Goal: Find specific page/section: Find specific page/section

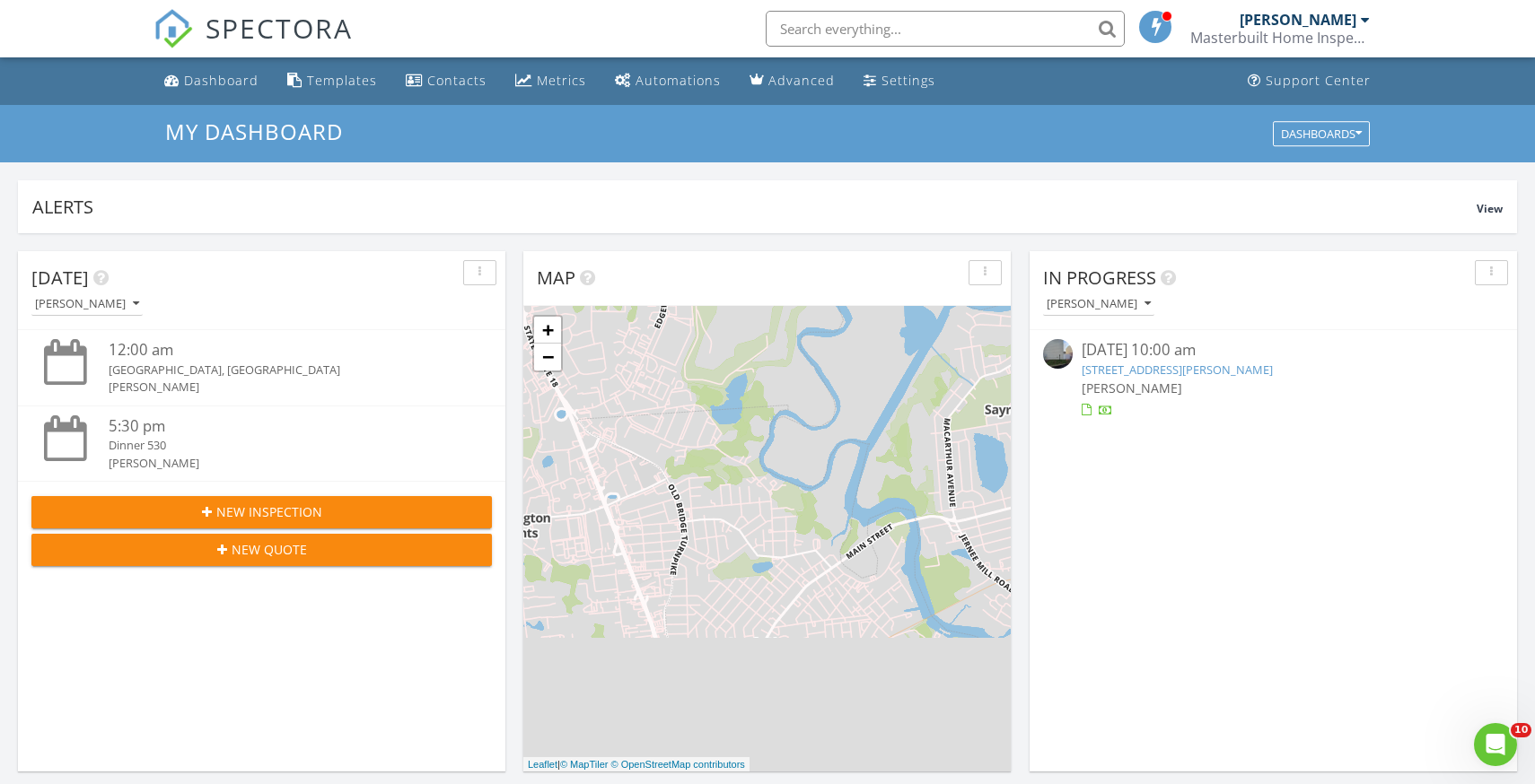
click at [964, 29] on input "text" at bounding box center [945, 29] width 359 height 36
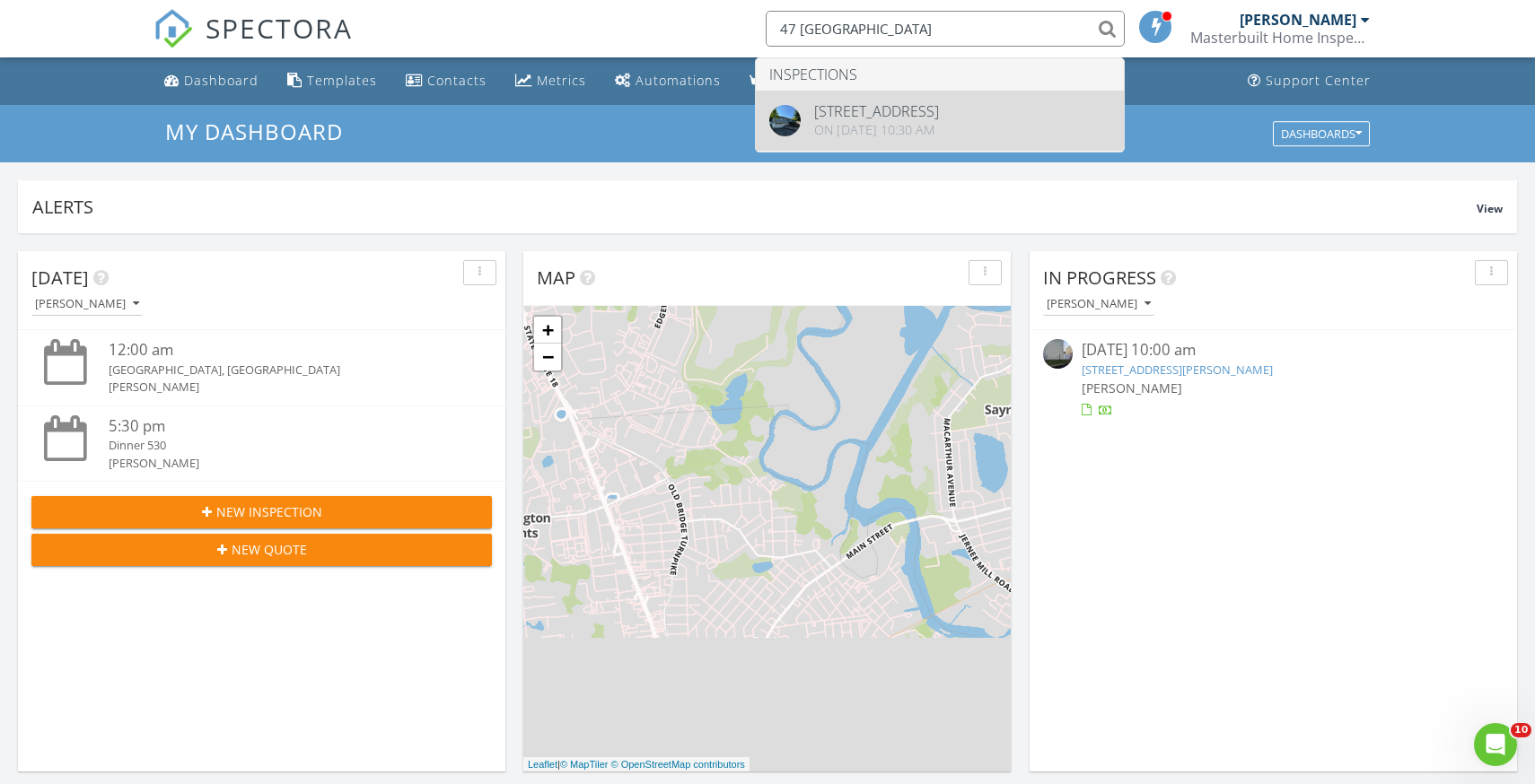
type input "47 Miami"
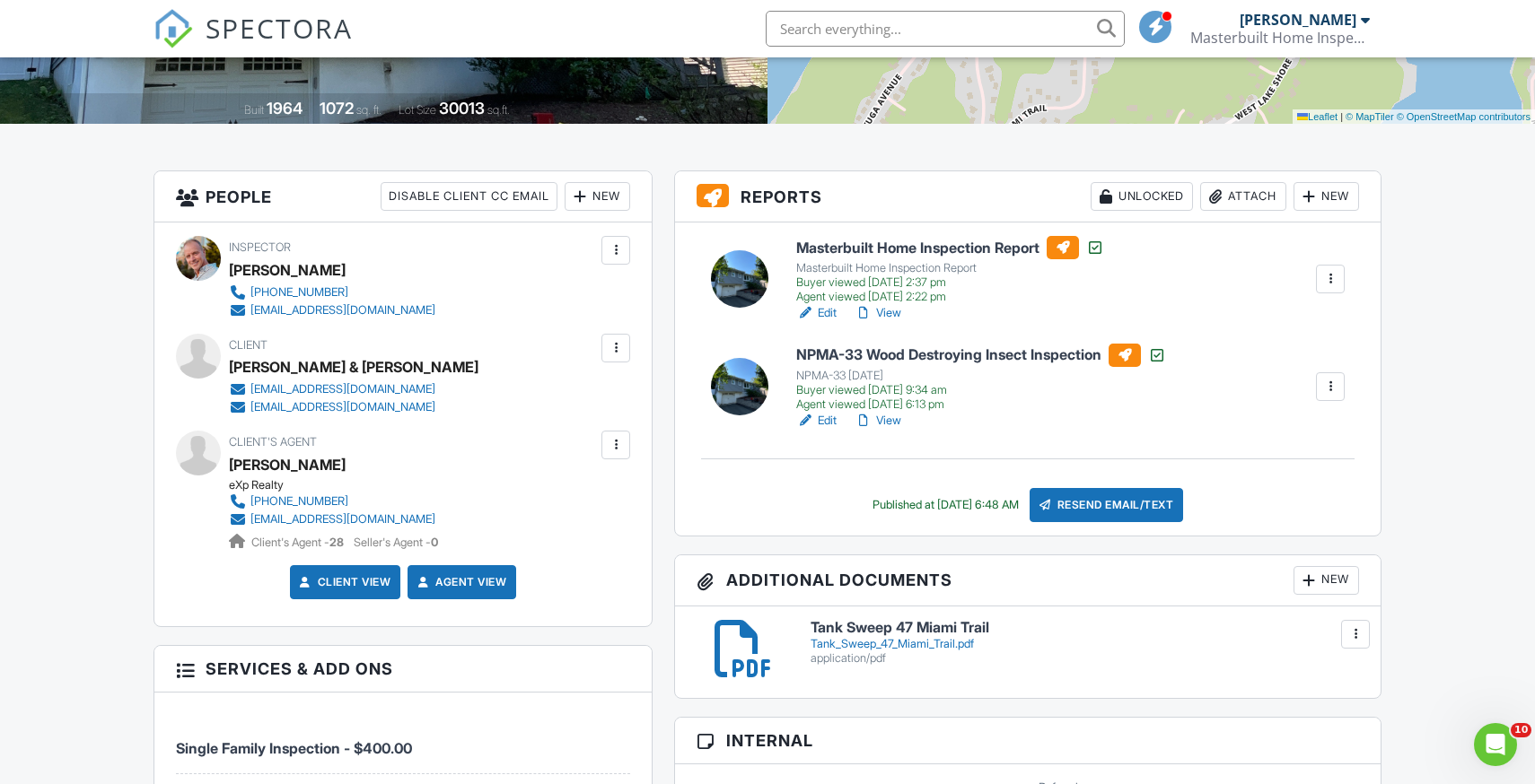
click at [935, 356] on h6 "NPMA-33 Wood Destroying Insect Inspection" at bounding box center [981, 355] width 370 height 23
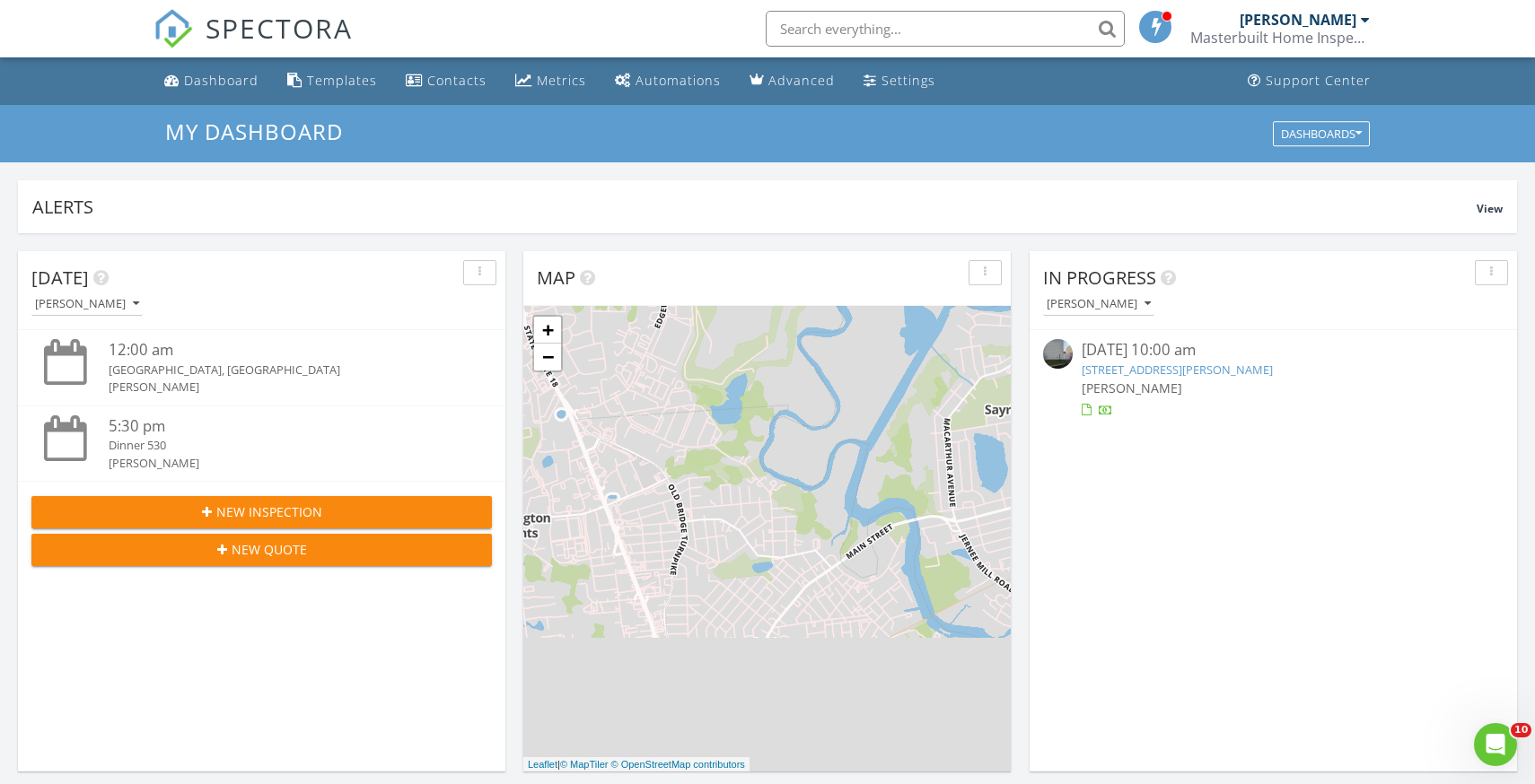
click at [805, 30] on input "text" at bounding box center [945, 29] width 359 height 36
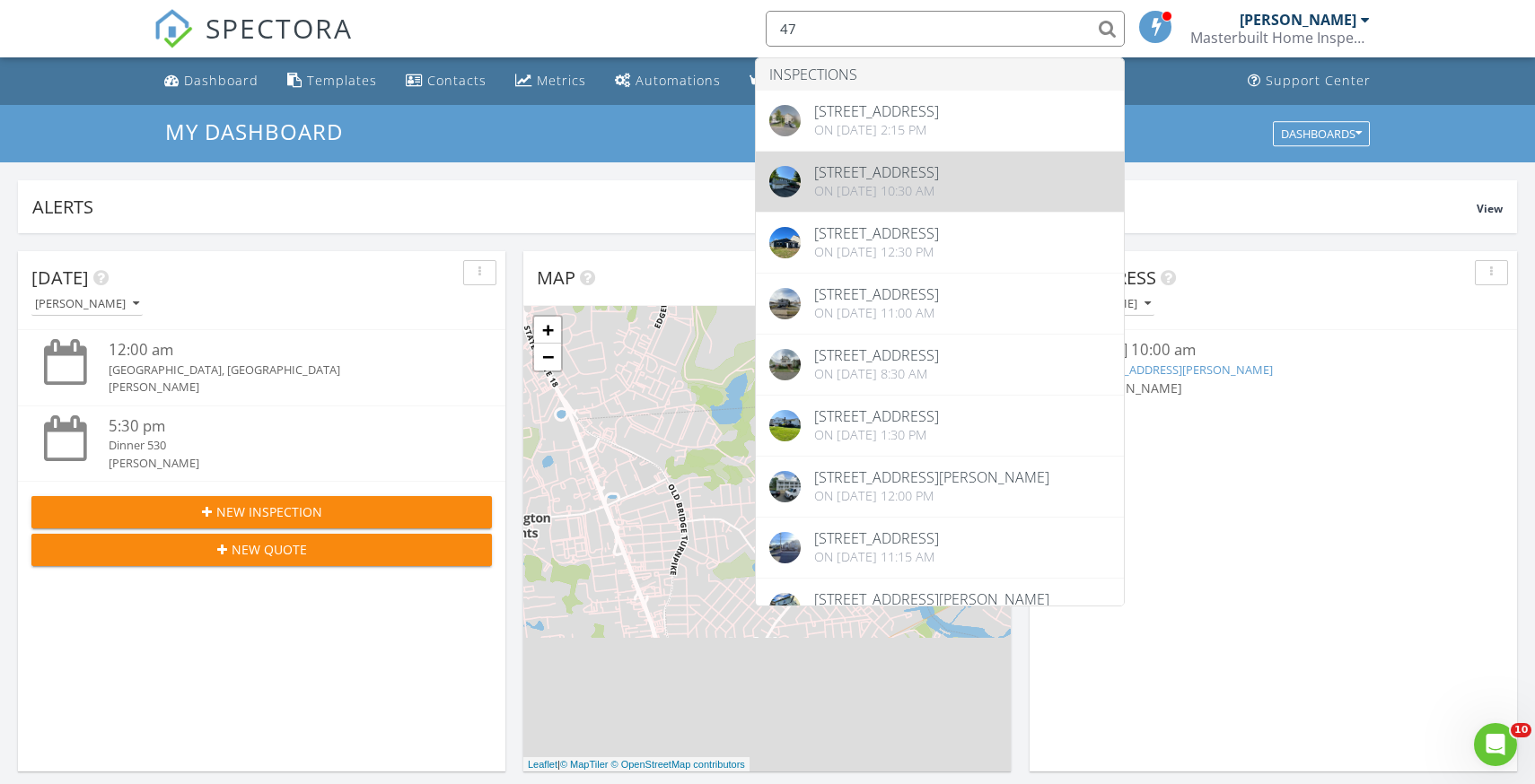
type input "47"
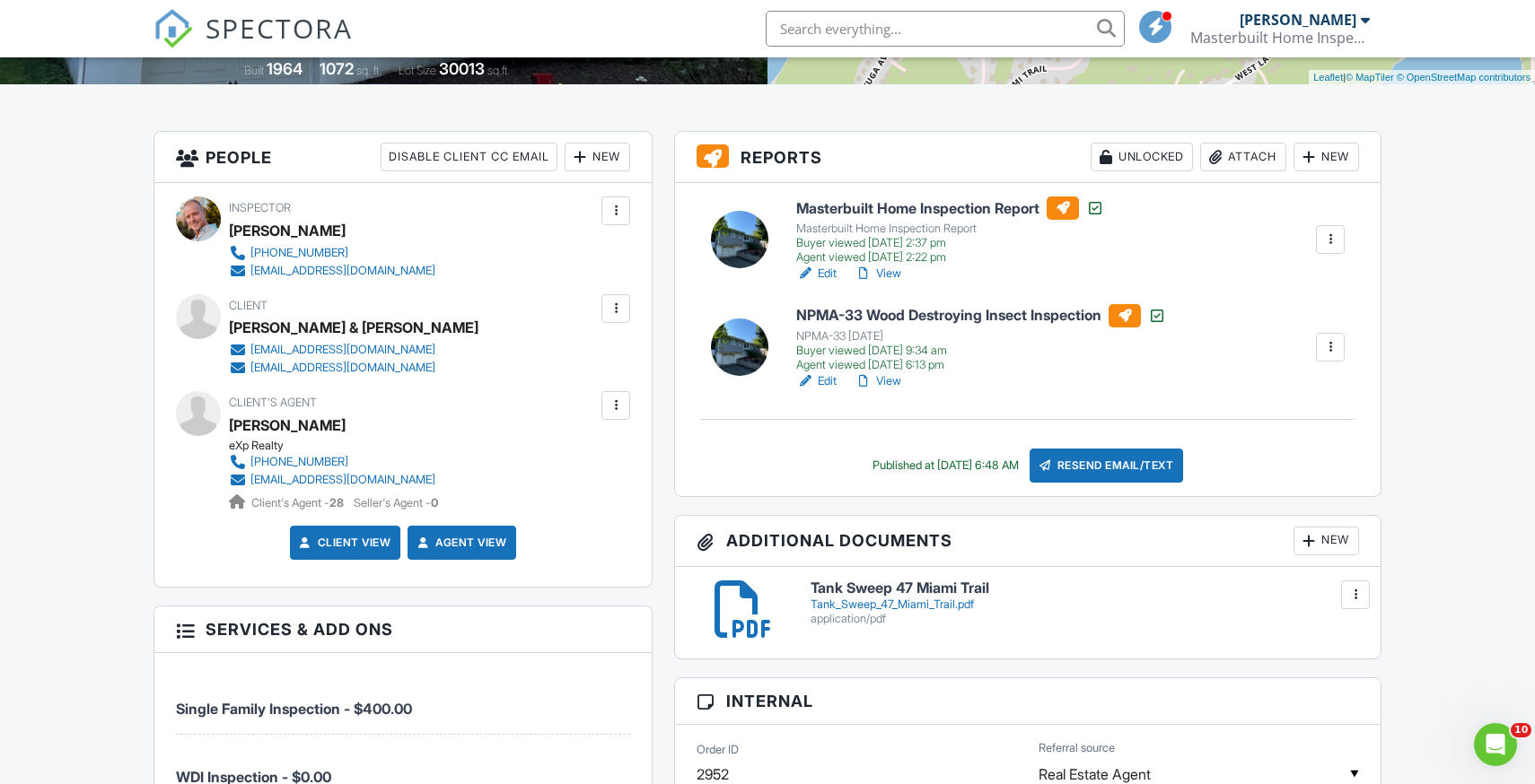
scroll to position [393, 0]
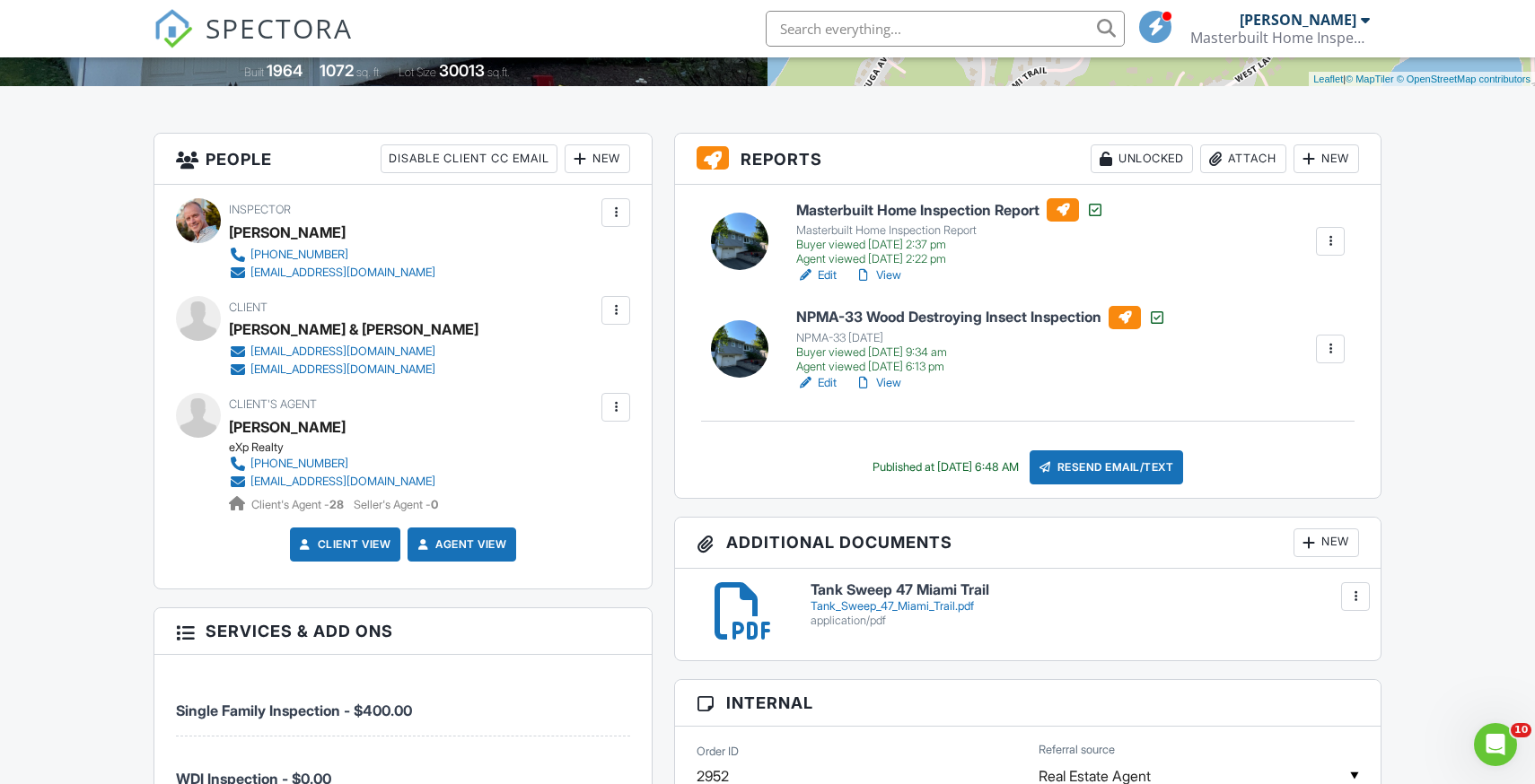
click at [893, 384] on link "View" at bounding box center [877, 383] width 46 height 18
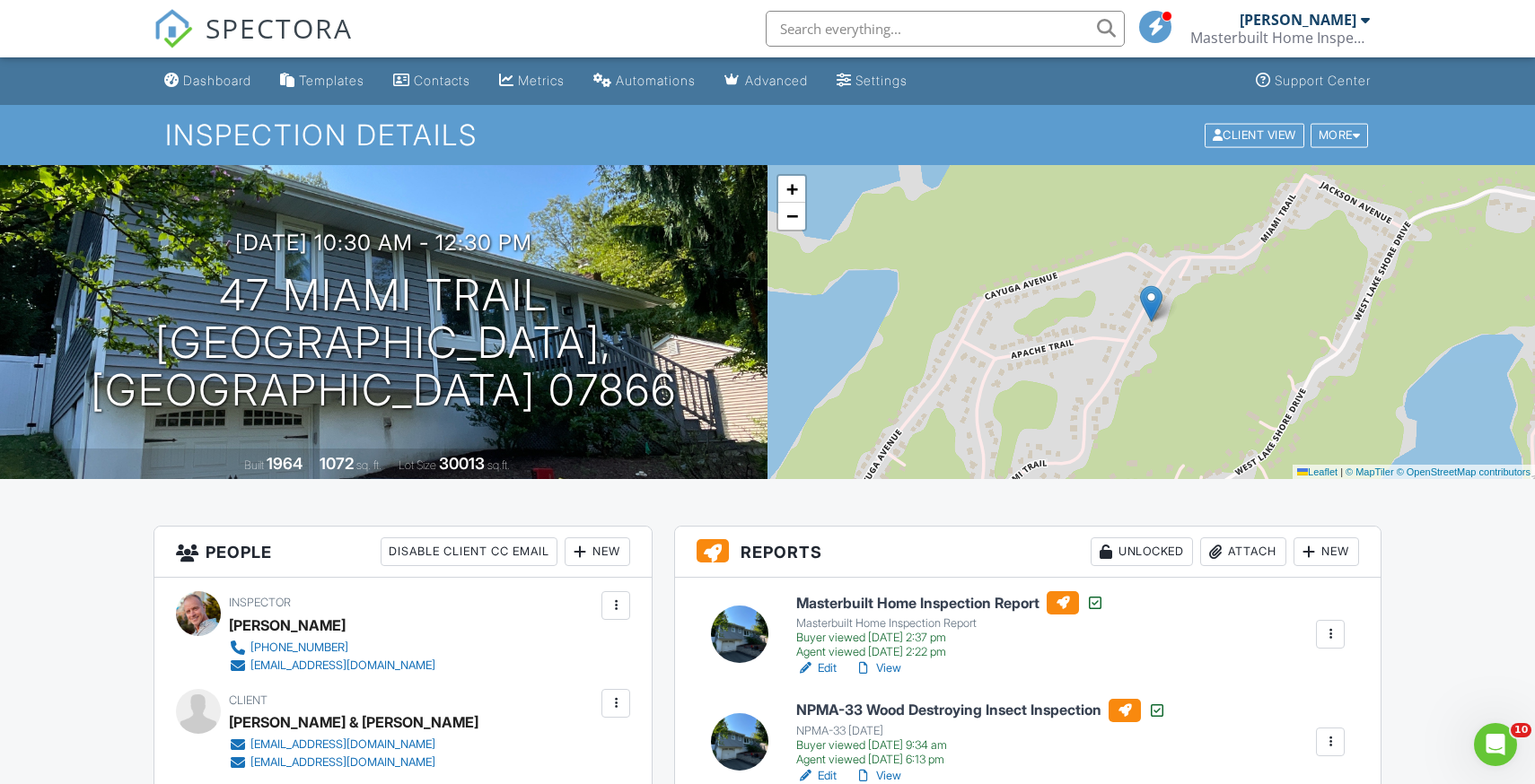
click at [981, 34] on input "text" at bounding box center [945, 29] width 359 height 36
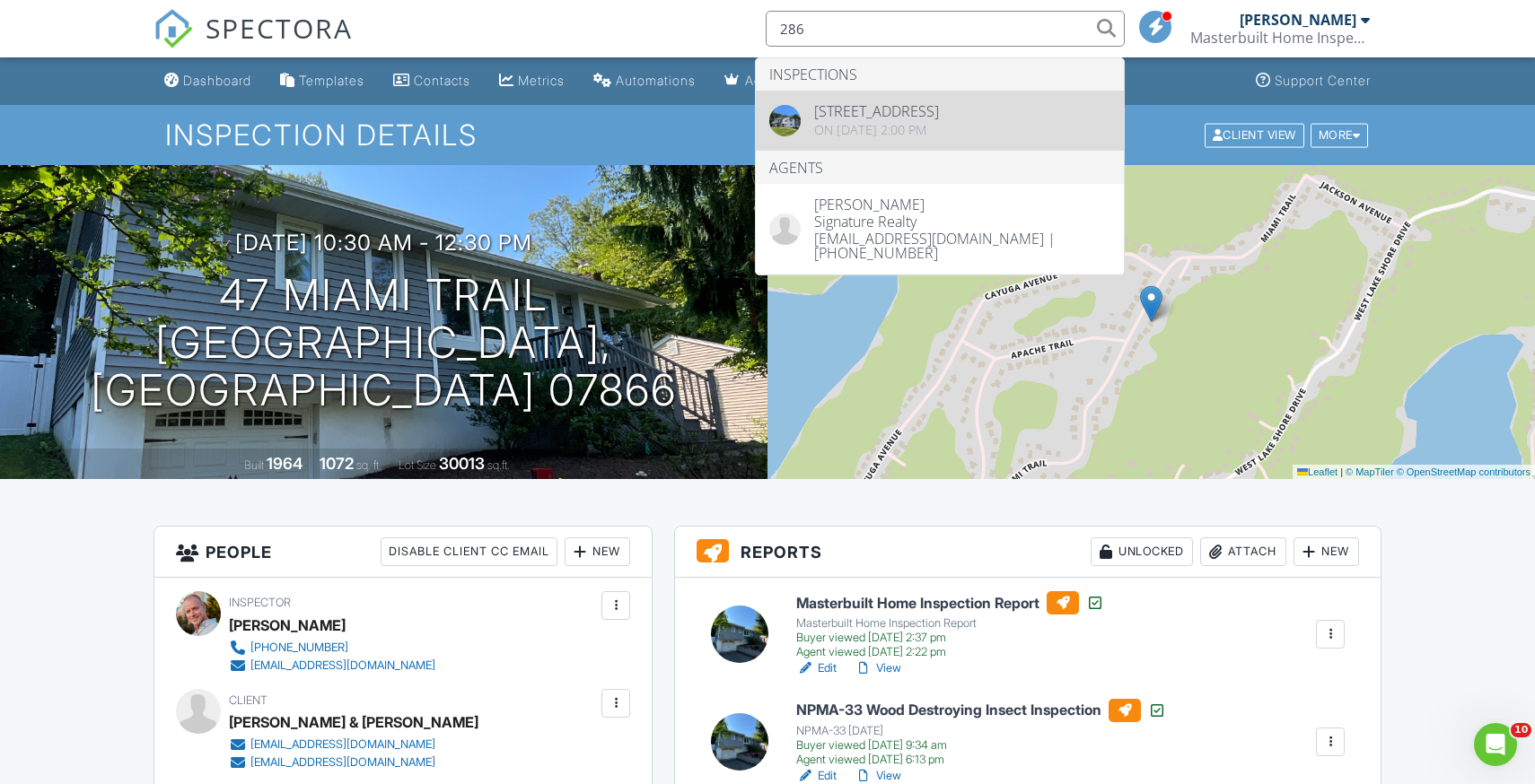
type input "286"
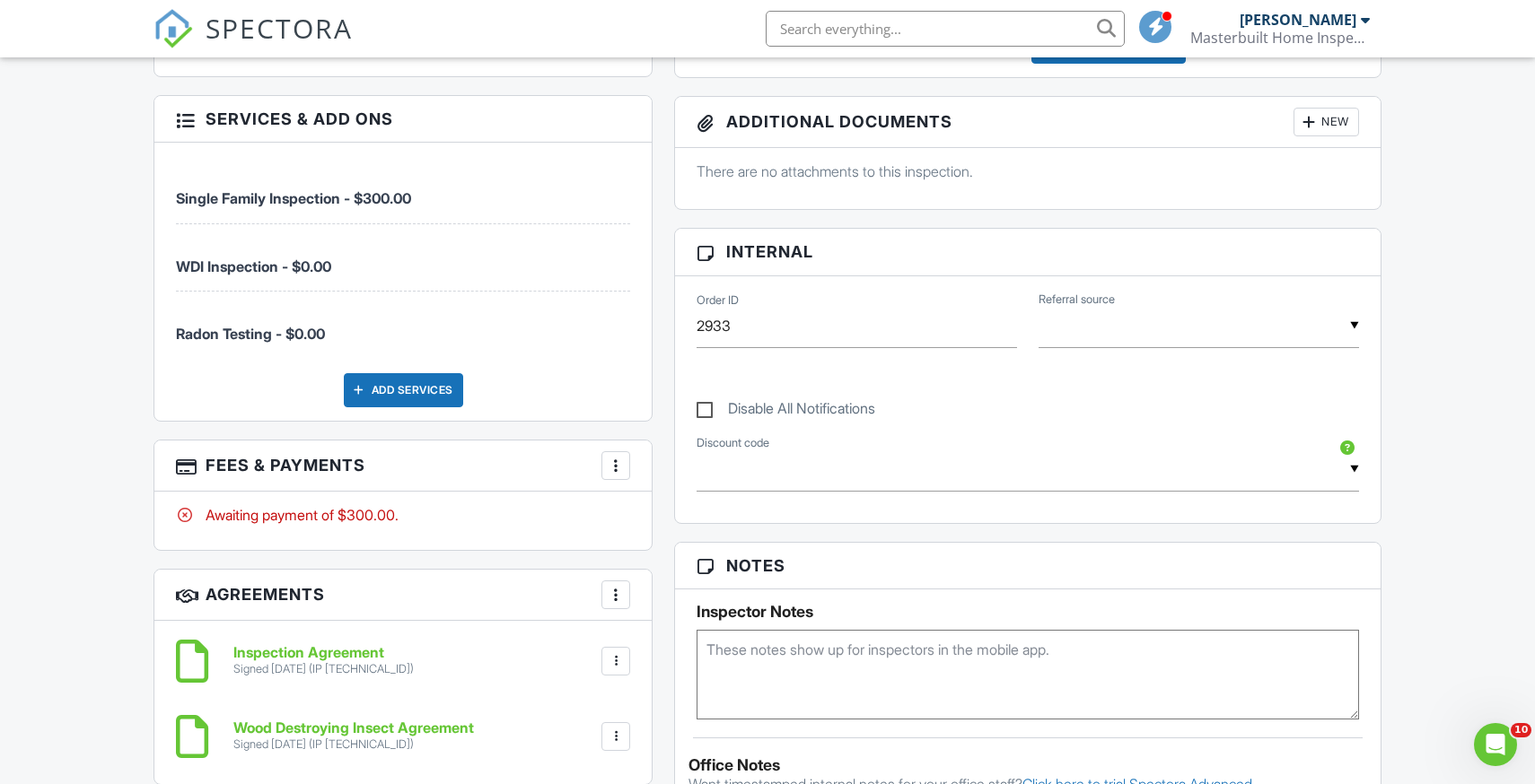
scroll to position [777, 0]
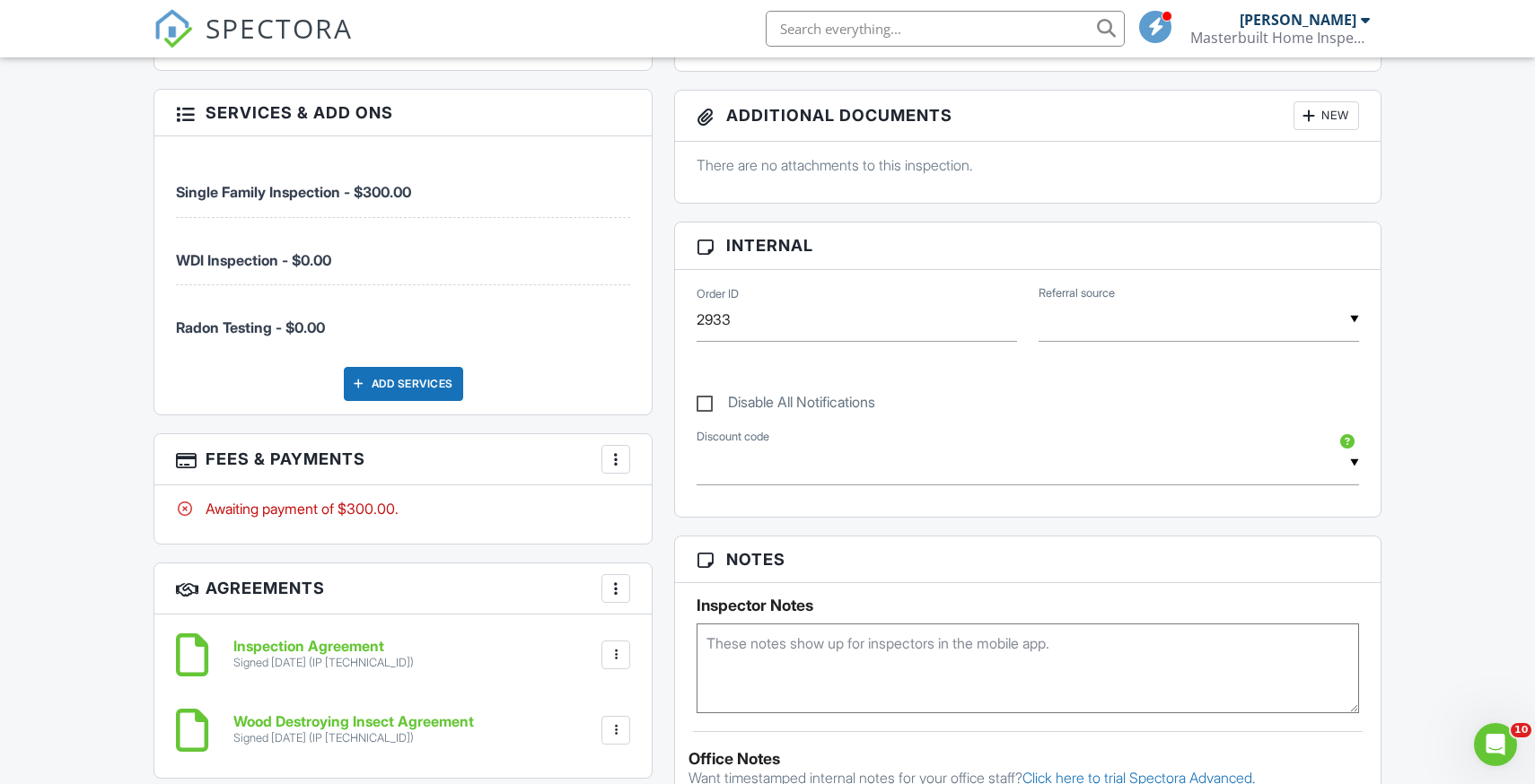
click at [613, 456] on div at bounding box center [615, 459] width 18 height 18
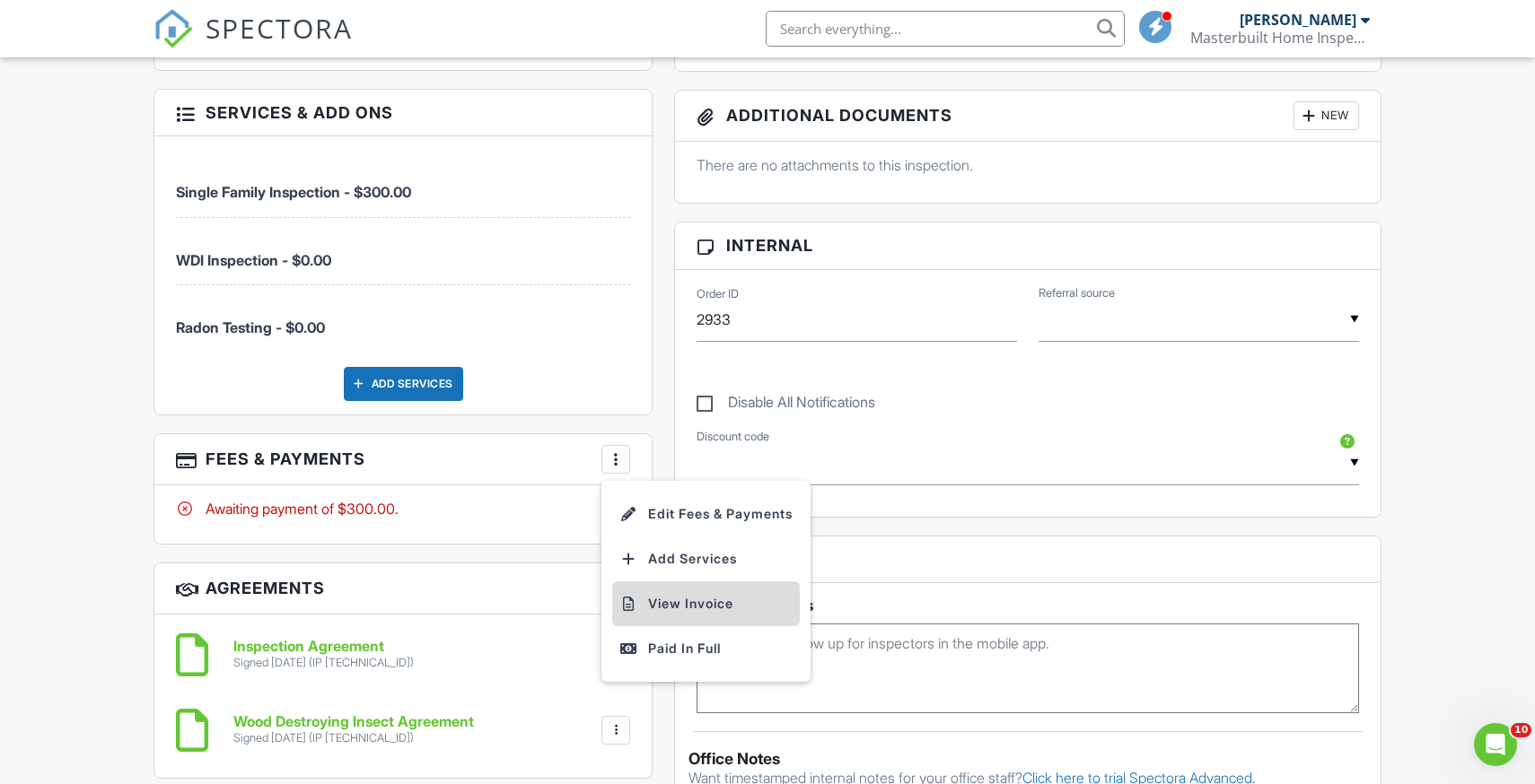
click at [700, 601] on li "View Invoice" at bounding box center [706, 604] width 188 height 45
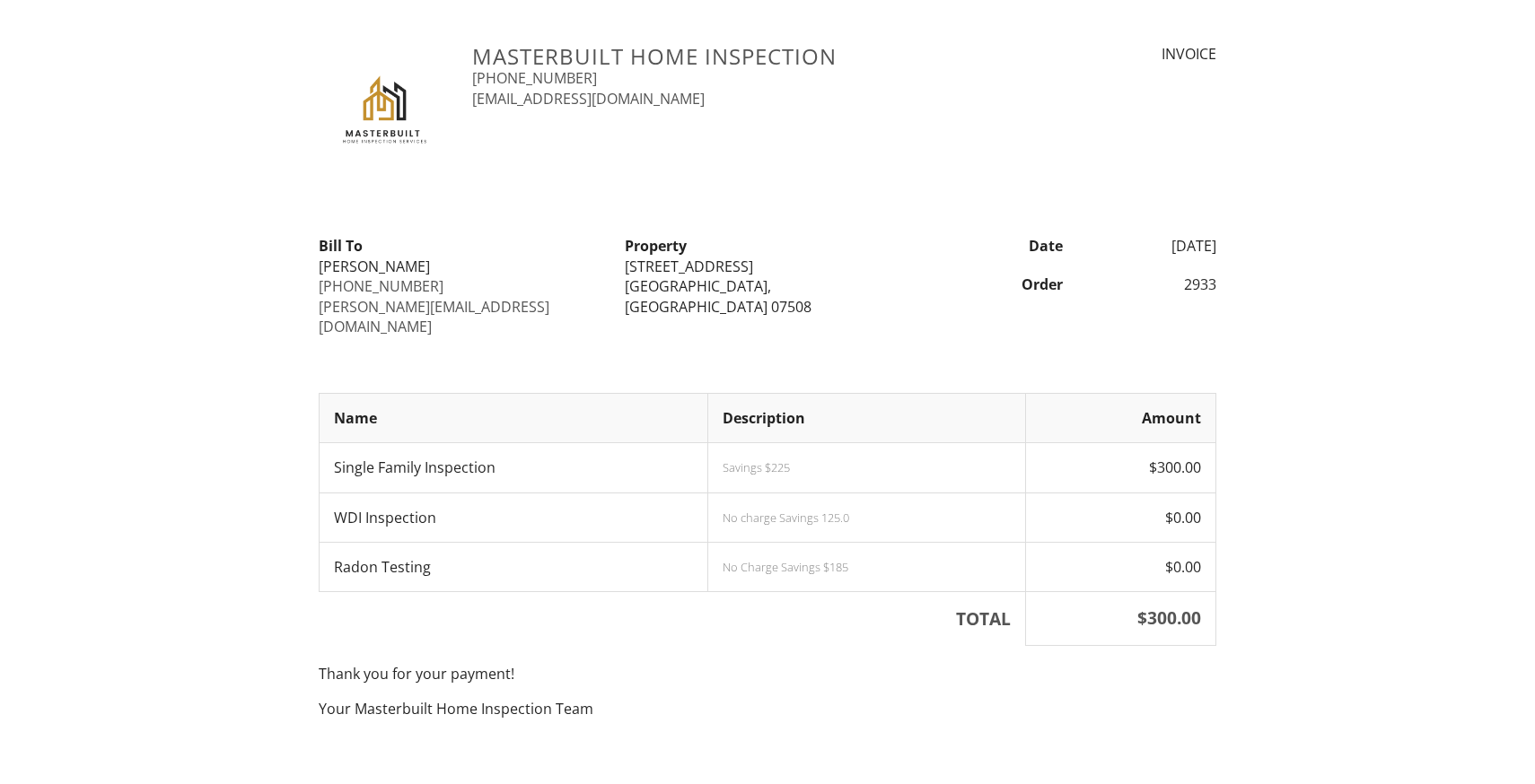
scroll to position [20, 0]
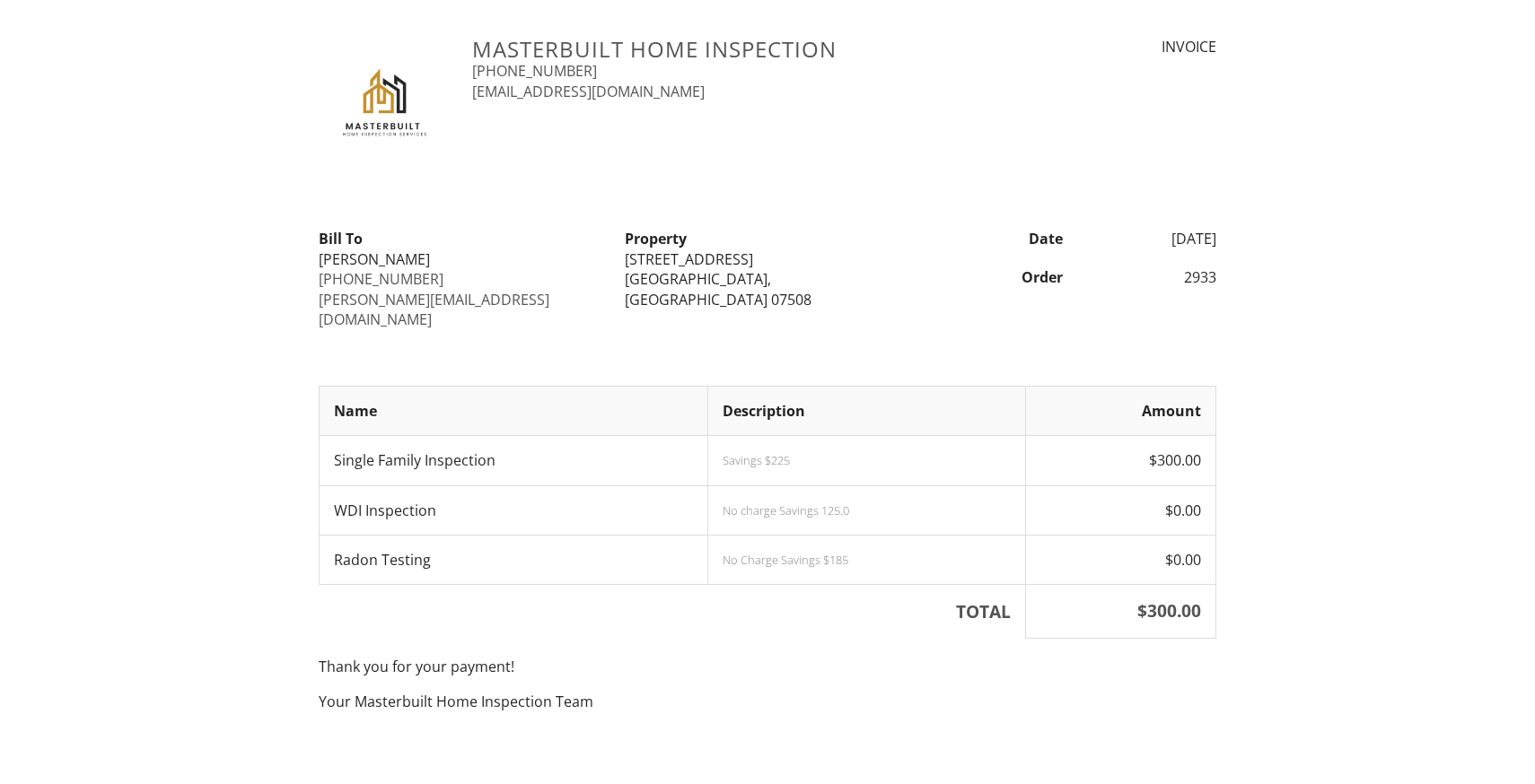
click at [1382, 285] on div "Masterbuilt Home Inspection [PHONE_NUMBER] [EMAIL_ADDRESS][DOMAIN_NAME] INVOICE…" at bounding box center [768, 434] width 1535 height 793
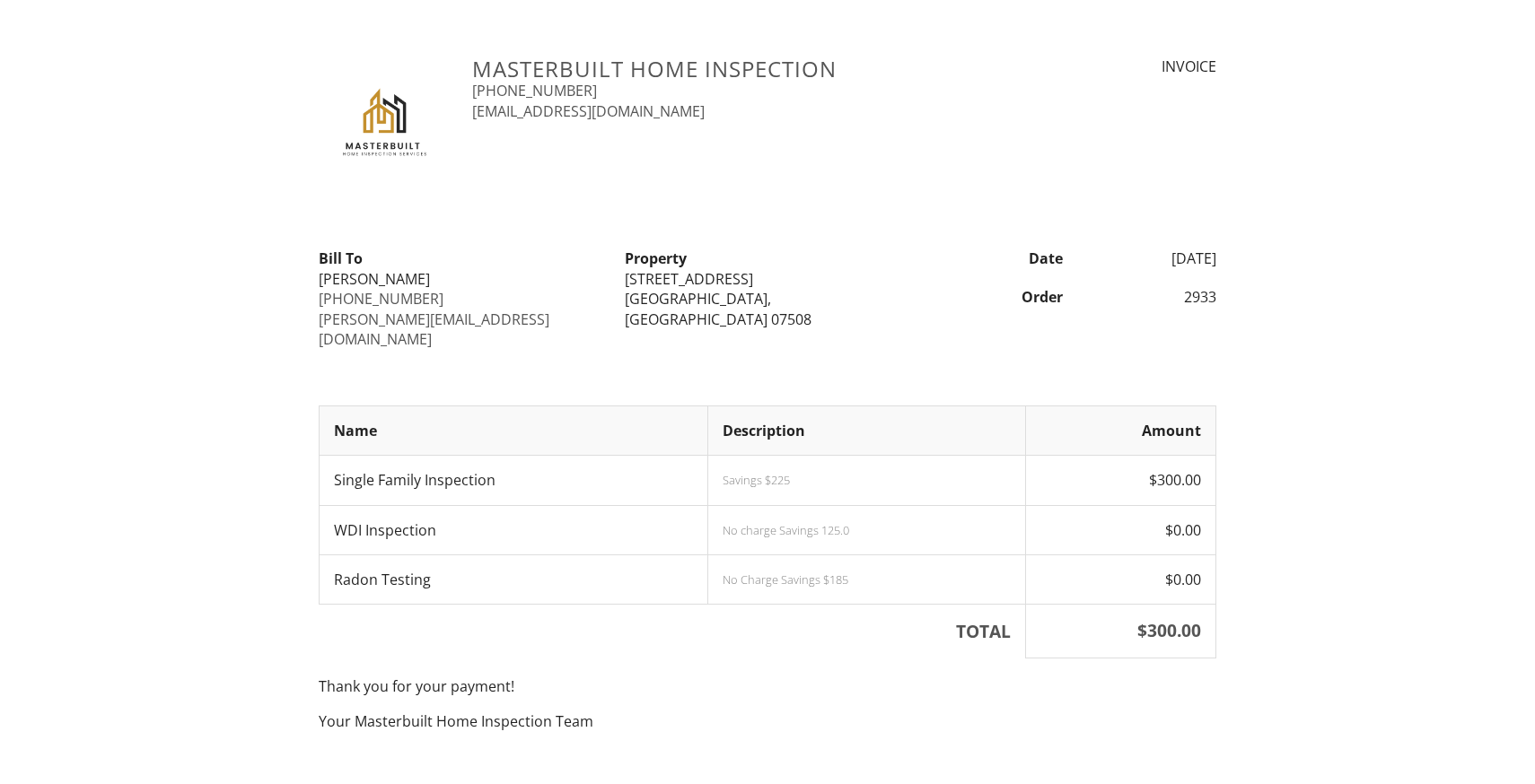
scroll to position [63, 0]
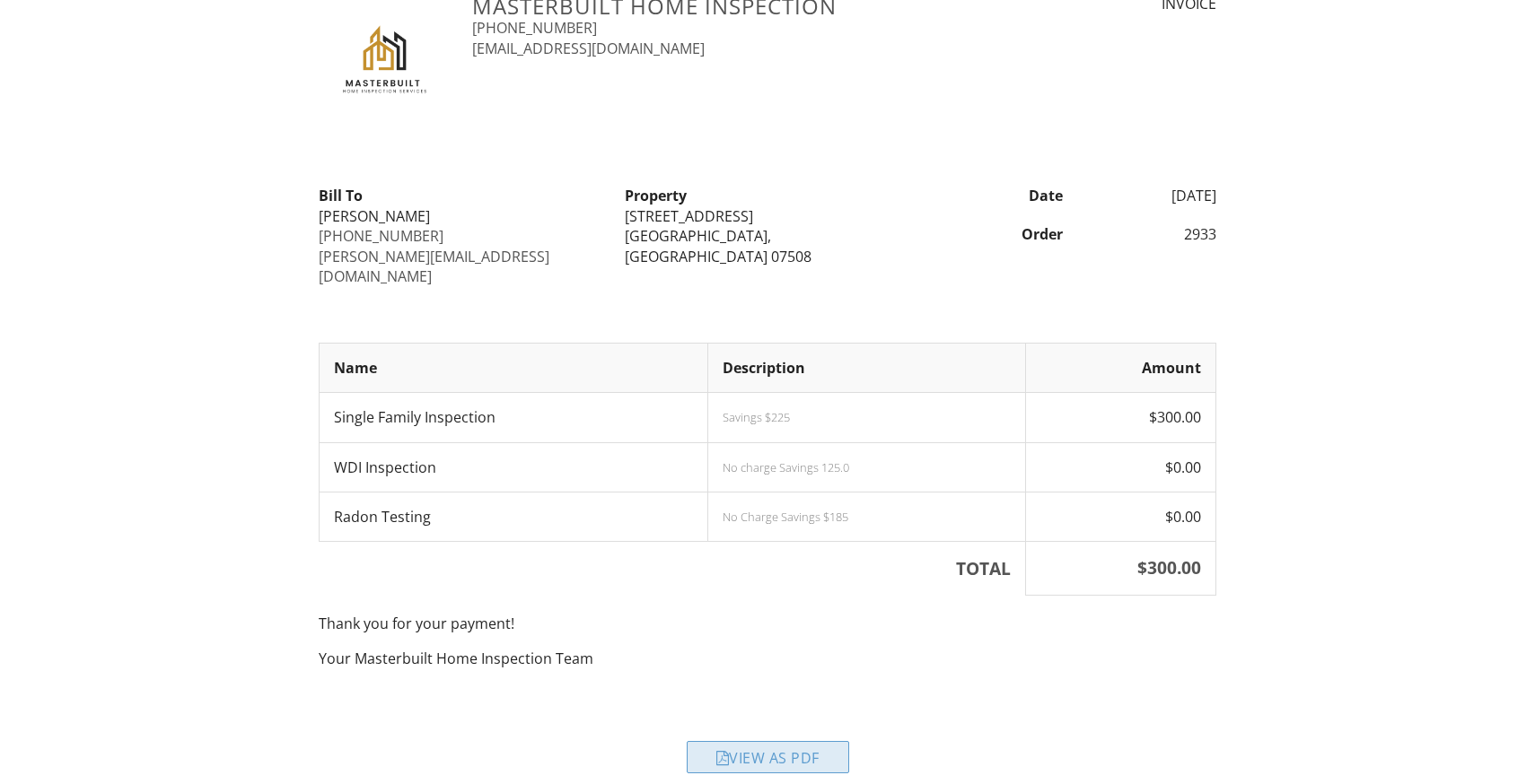
click at [726, 751] on div at bounding box center [723, 757] width 13 height 14
